Goal: Information Seeking & Learning: Learn about a topic

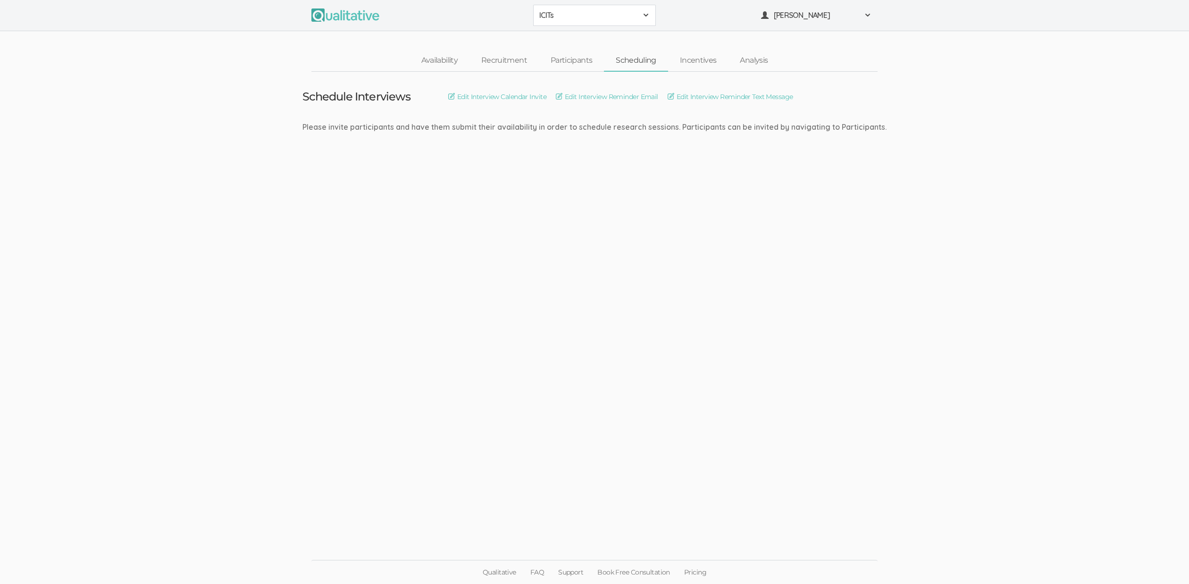
click at [555, 17] on span "ICITs" at bounding box center [588, 15] width 98 height 11
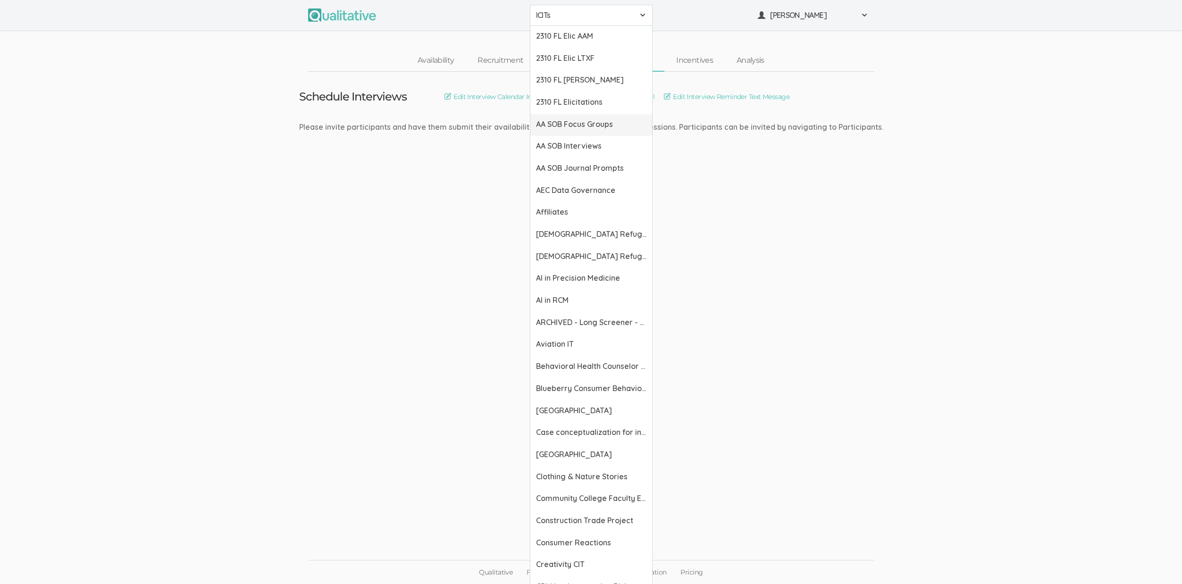
click at [547, 127] on span "AA SOB Focus Groups" at bounding box center [591, 124] width 110 height 11
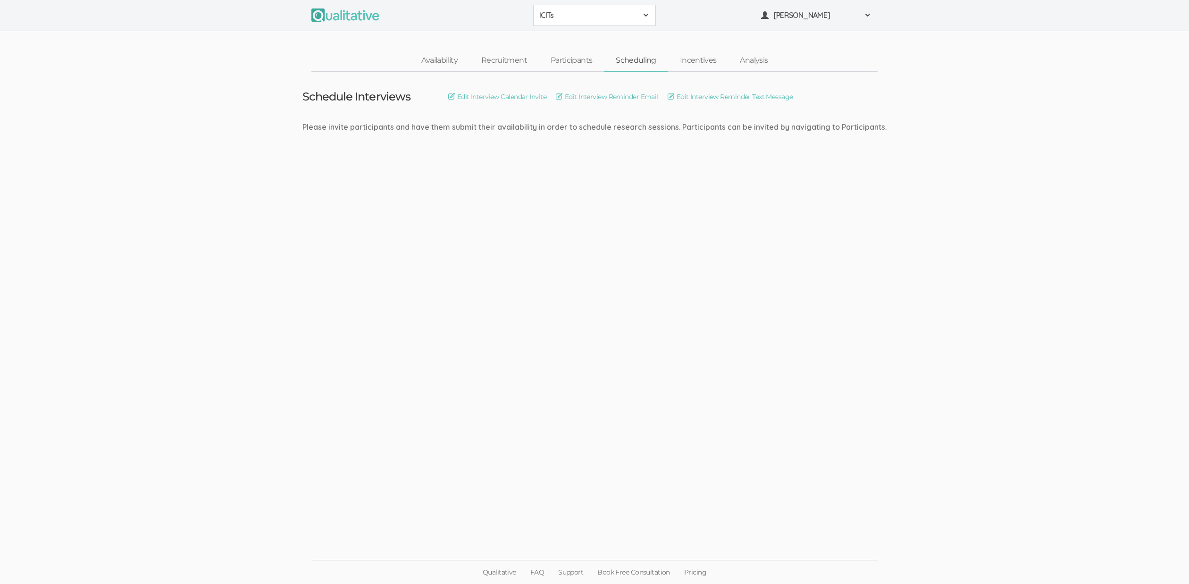
click at [553, 14] on span "ICITs" at bounding box center [588, 15] width 98 height 11
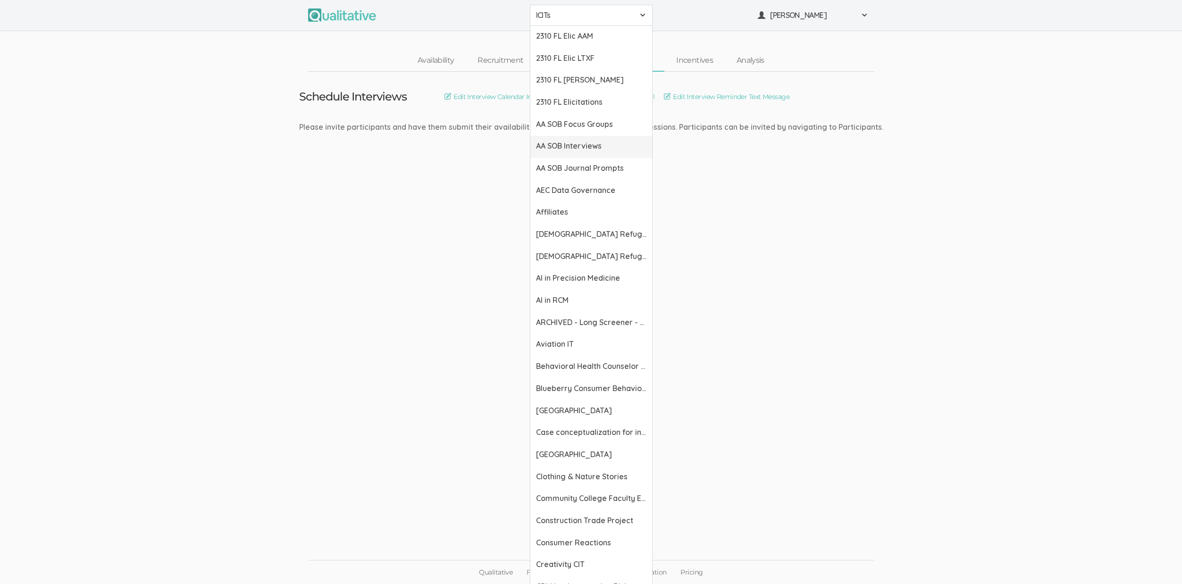
click at [566, 144] on span "AA SOB Interviews" at bounding box center [591, 146] width 110 height 11
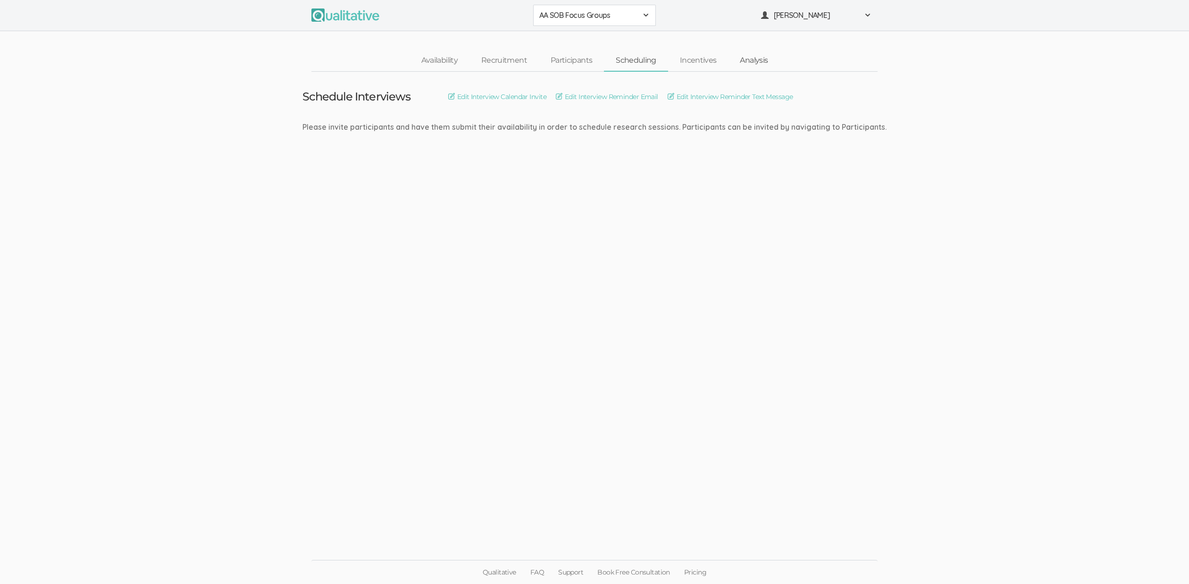
click at [751, 60] on link "Analysis" at bounding box center [753, 60] width 51 height 20
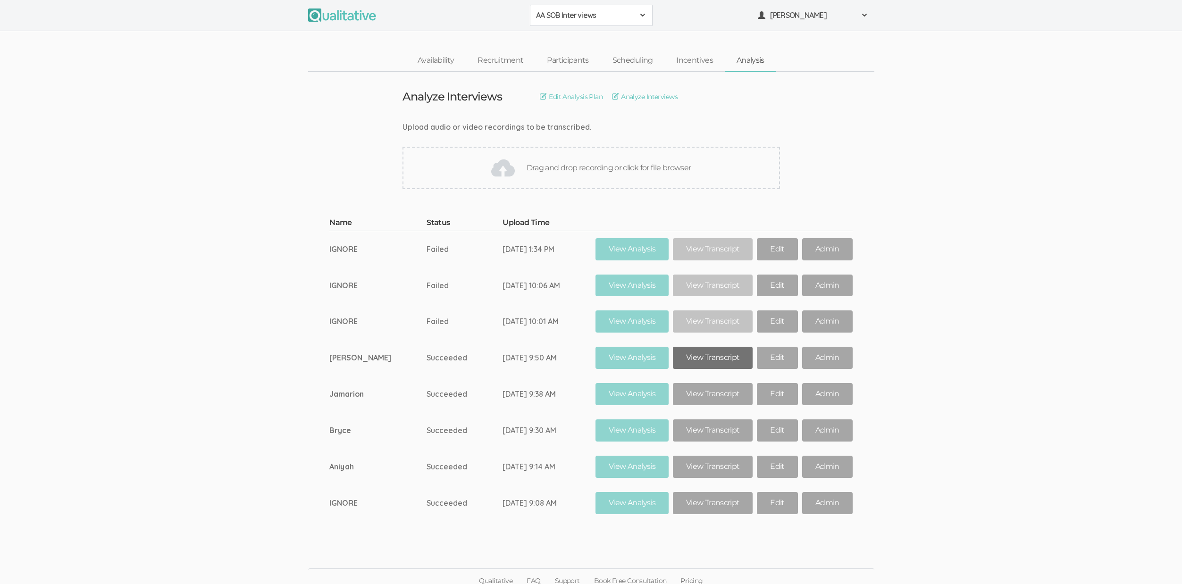
click at [681, 363] on link "View Transcript" at bounding box center [713, 358] width 80 height 22
click at [373, 368] on td "Megan" at bounding box center [377, 358] width 97 height 36
drag, startPoint x: 437, startPoint y: 323, endPoint x: 353, endPoint y: 256, distance: 107.8
click at [353, 256] on tbody "Name Status Upload Time IGNORE Failed Sep 14, 1:34 PM View Analysis View Transc…" at bounding box center [590, 370] width 523 height 304
click at [353, 256] on td "IGNORE" at bounding box center [377, 249] width 97 height 36
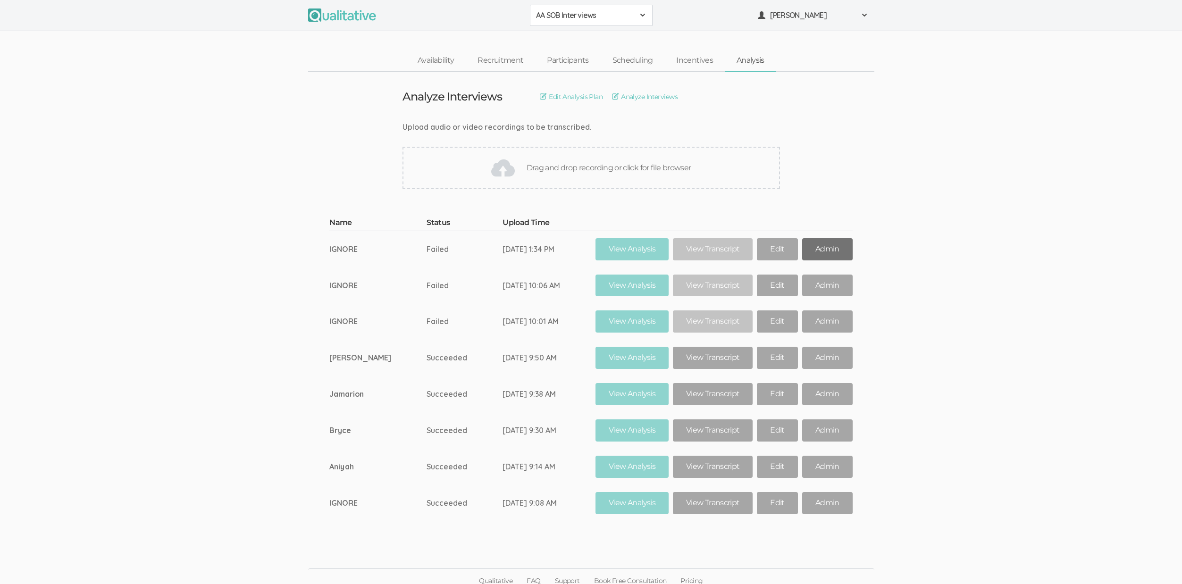
click at [802, 247] on link "Admin" at bounding box center [827, 249] width 50 height 22
click at [1040, 236] on ui-view "Name Status Upload Time IGNORE Failed Sep 14, 1:34 PM View Analysis View Transc…" at bounding box center [591, 362] width 1182 height 318
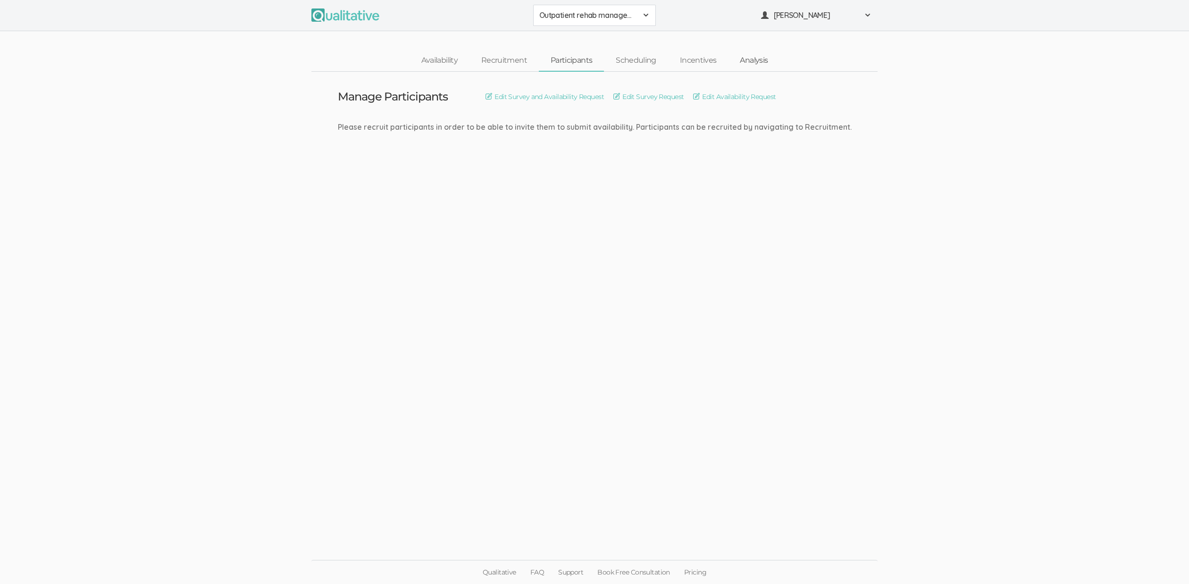
drag, startPoint x: 0, startPoint y: 0, endPoint x: 747, endPoint y: 60, distance: 749.1
click at [747, 60] on link "Analysis" at bounding box center [753, 60] width 51 height 20
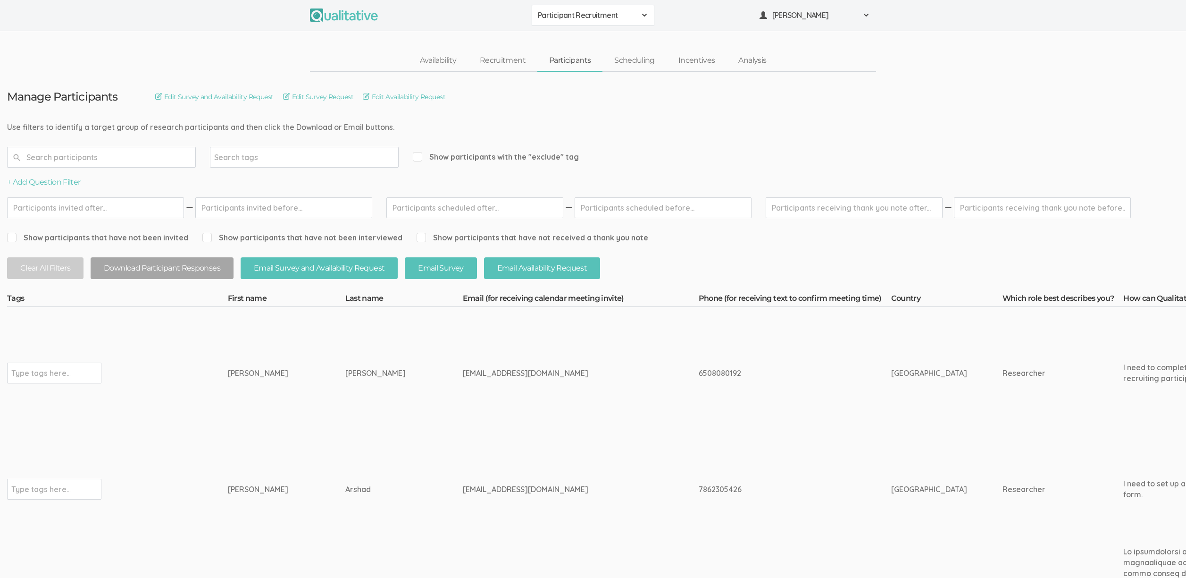
click at [289, 59] on div "Availability Recruitment Participants Scheduling Incentives Analysis" at bounding box center [593, 61] width 1186 height 22
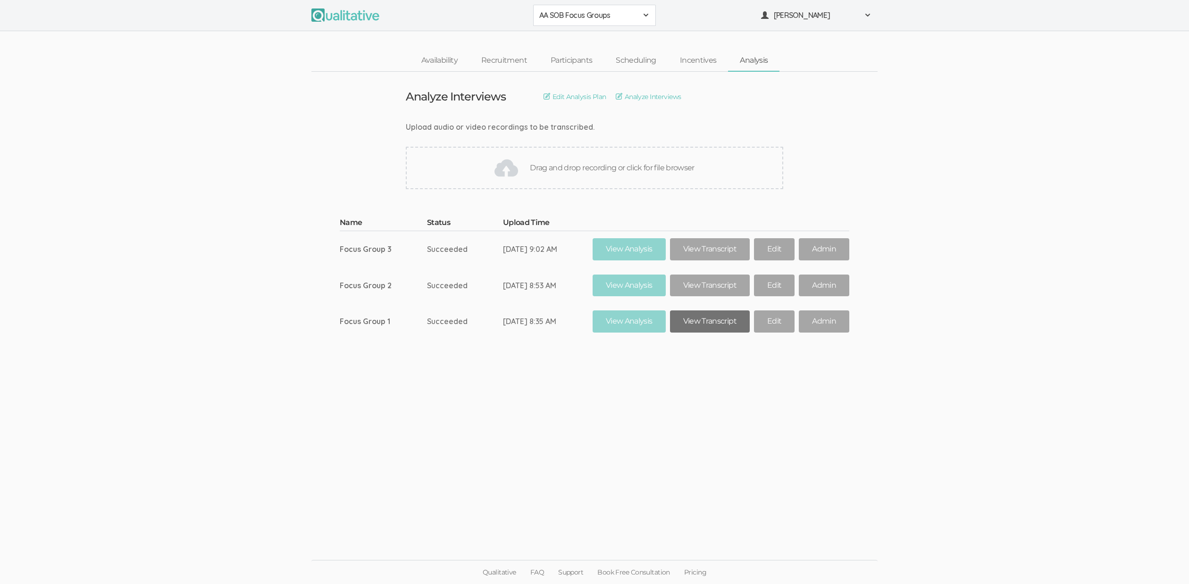
click at [703, 320] on link "View Transcript" at bounding box center [710, 322] width 80 height 22
click at [701, 286] on link "View Transcript" at bounding box center [710, 286] width 80 height 22
click at [692, 243] on link "View Transcript" at bounding box center [710, 249] width 80 height 22
click at [446, 309] on td "Succeeded" at bounding box center [465, 321] width 76 height 36
click at [447, 408] on ui-view "Analyze Interviews Edit Analysis Plan Analyze Interviews Upload audio or video …" at bounding box center [594, 292] width 1189 height 441
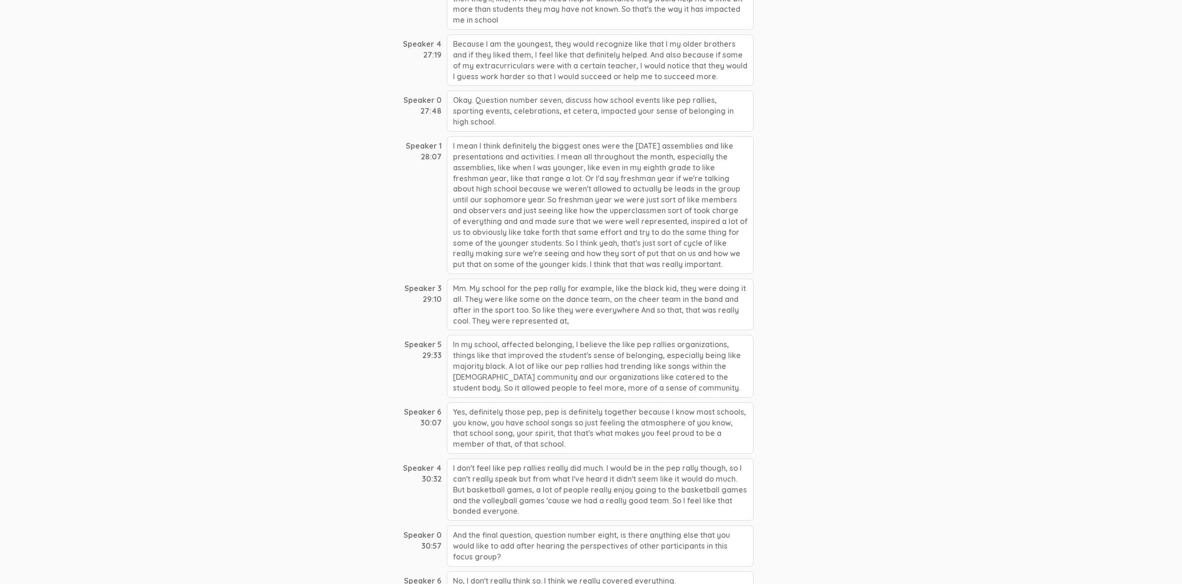
scroll to position [3356, 0]
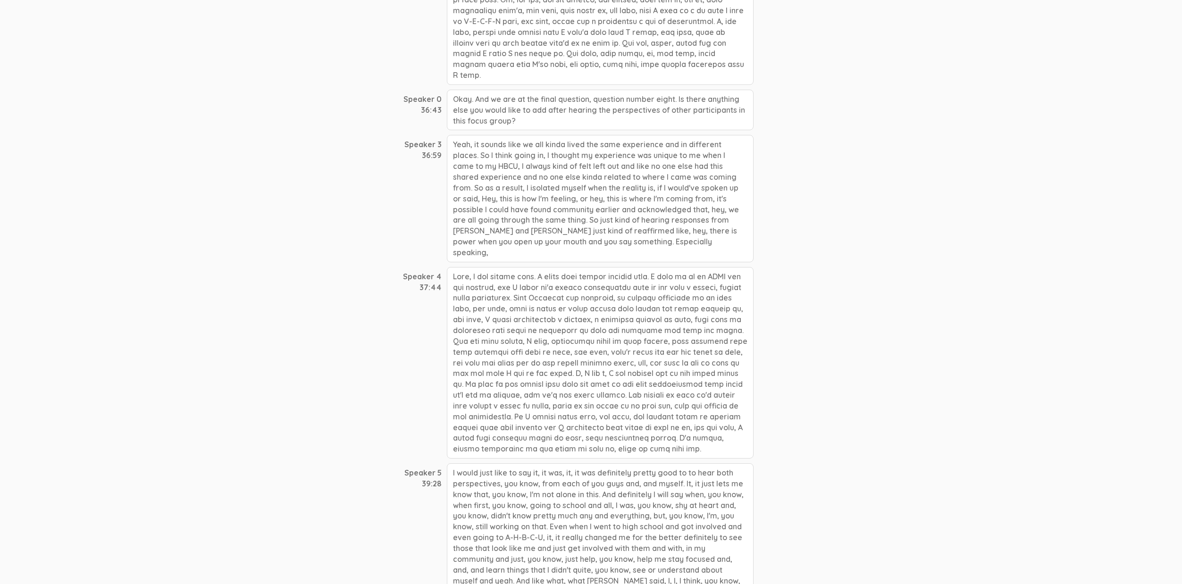
scroll to position [3192, 0]
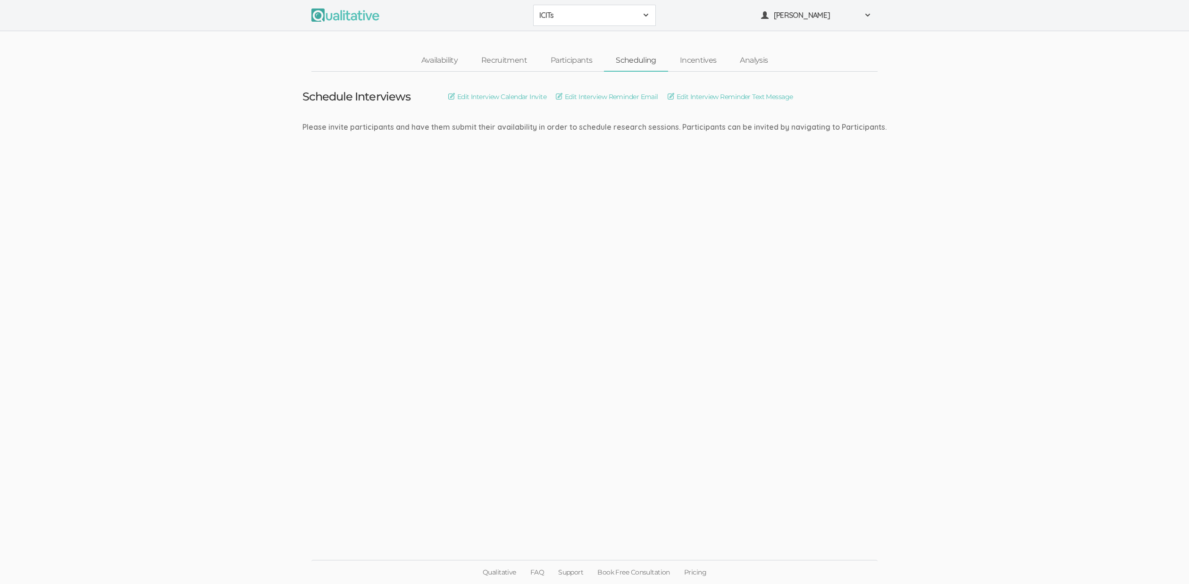
click at [413, 403] on ui-view "Schedule Interviews Edit Interview Calendar Invite Edit Interview Reminder Emai…" at bounding box center [594, 292] width 1189 height 441
